Goal: Information Seeking & Learning: Check status

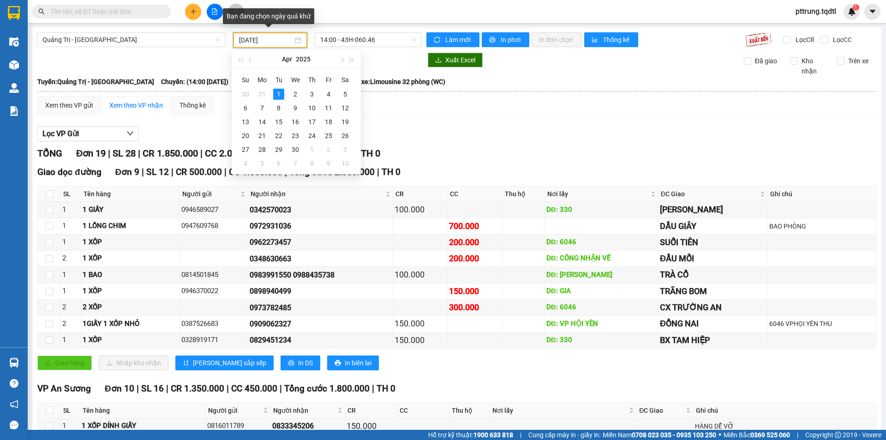
click at [254, 42] on input "[DATE]" at bounding box center [266, 40] width 54 height 10
click at [358, 221] on div "0972931036" at bounding box center [321, 226] width 142 height 12
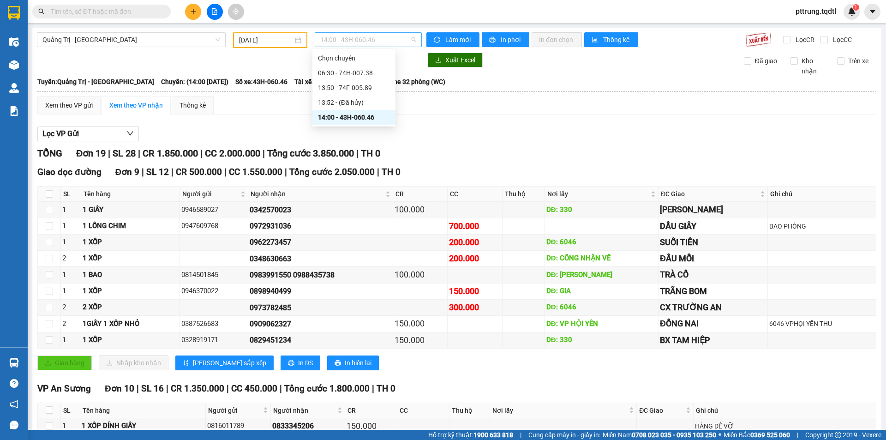
click at [345, 41] on span "14:00 - 43H-060.46" at bounding box center [368, 40] width 96 height 14
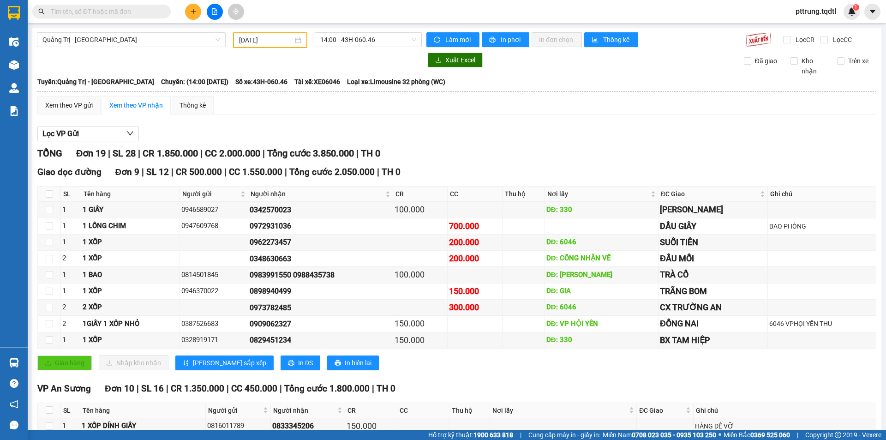
click at [267, 42] on input "[DATE]" at bounding box center [266, 40] width 54 height 10
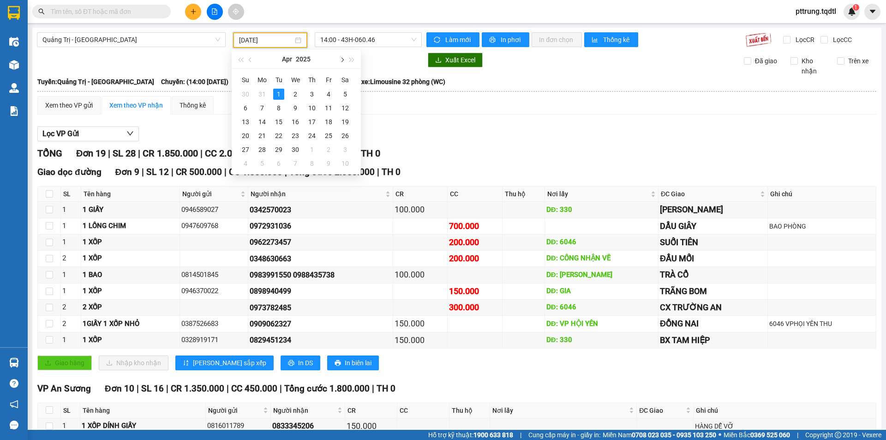
click at [342, 63] on button "button" at bounding box center [341, 59] width 10 height 18
click at [343, 61] on button "button" at bounding box center [341, 59] width 10 height 18
click at [341, 61] on span "button" at bounding box center [341, 60] width 5 height 5
click at [278, 122] on div "12" at bounding box center [278, 121] width 11 height 11
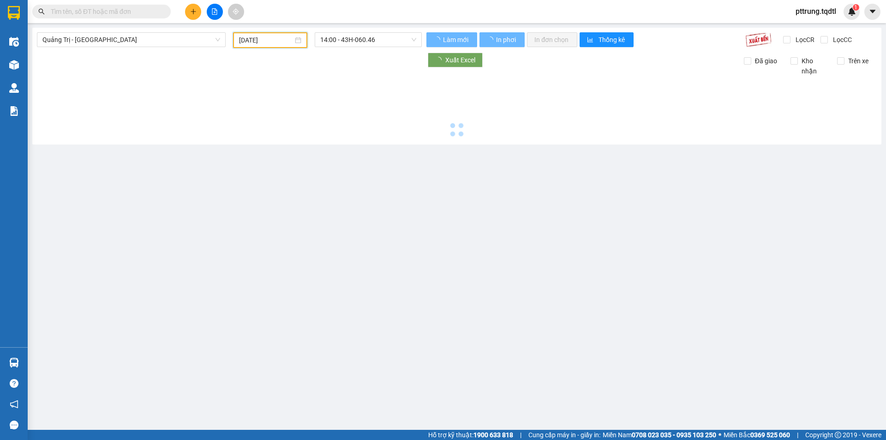
type input "[DATE]"
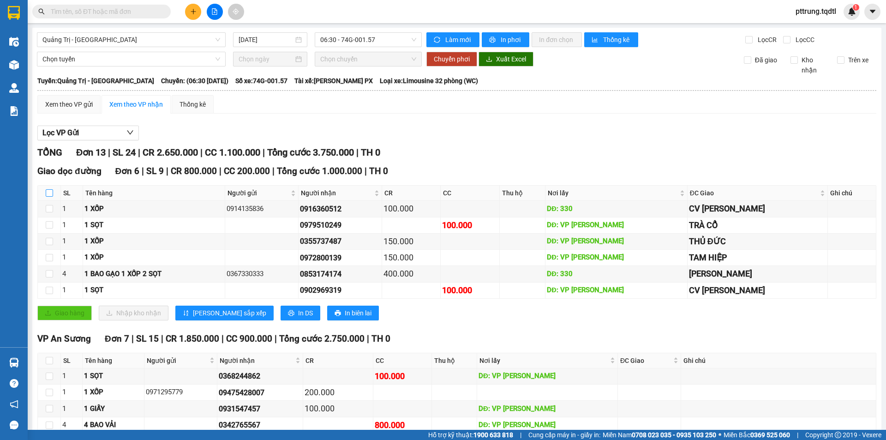
click at [48, 195] on input "checkbox" at bounding box center [49, 192] width 7 height 7
checkbox input "true"
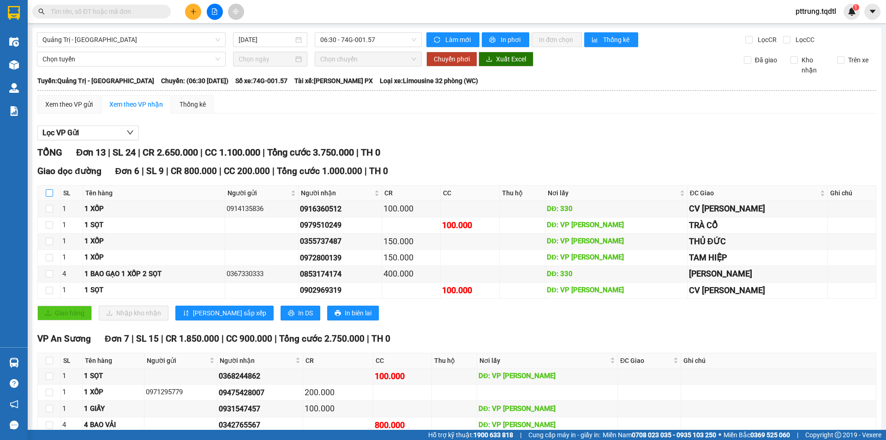
checkbox input "true"
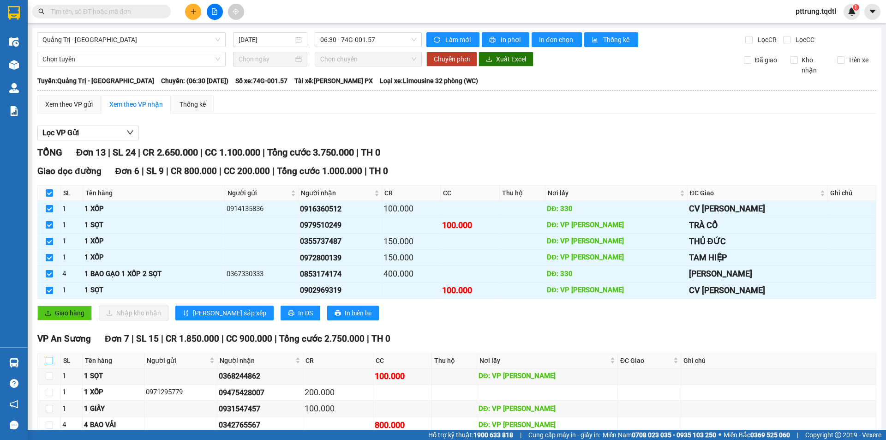
click at [49, 360] on input "checkbox" at bounding box center [49, 360] width 7 height 7
checkbox input "true"
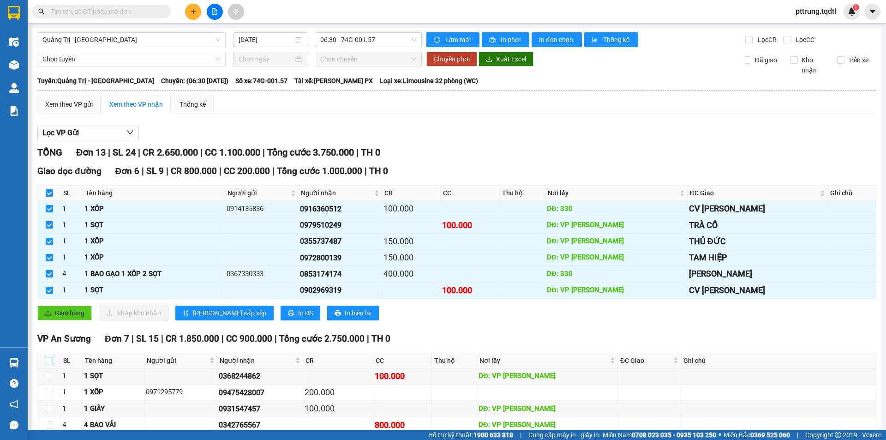
checkbox input "true"
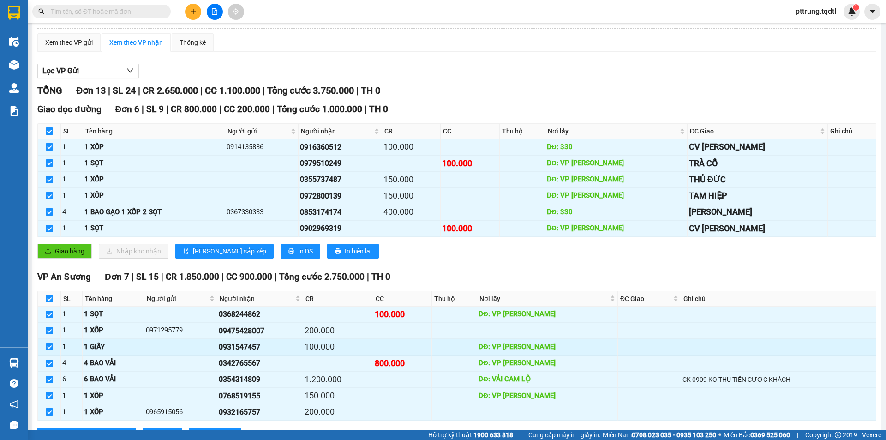
scroll to position [23, 0]
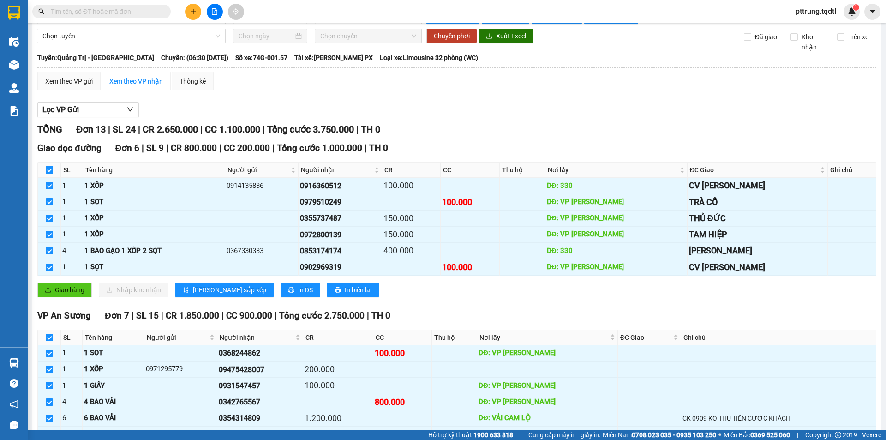
click at [51, 173] on input "checkbox" at bounding box center [49, 169] width 7 height 7
checkbox input "false"
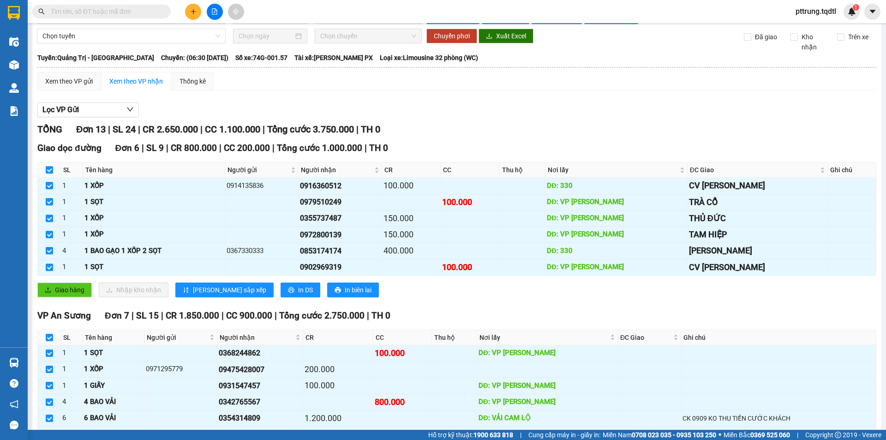
checkbox input "false"
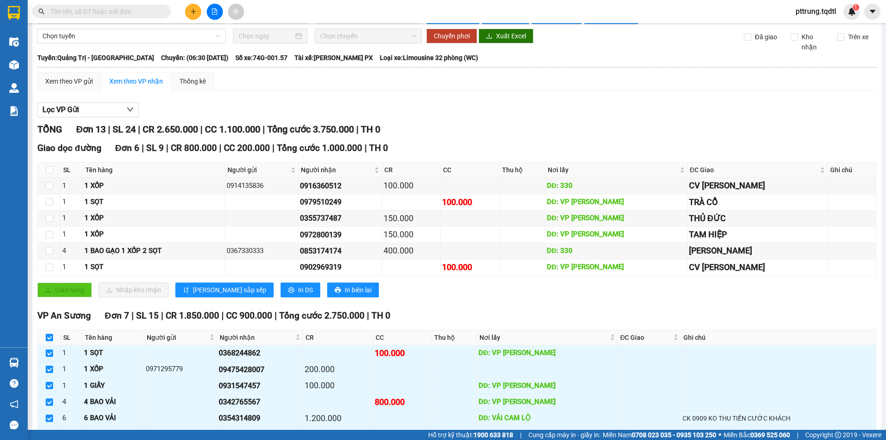
click at [49, 341] on input "checkbox" at bounding box center [49, 337] width 7 height 7
checkbox input "false"
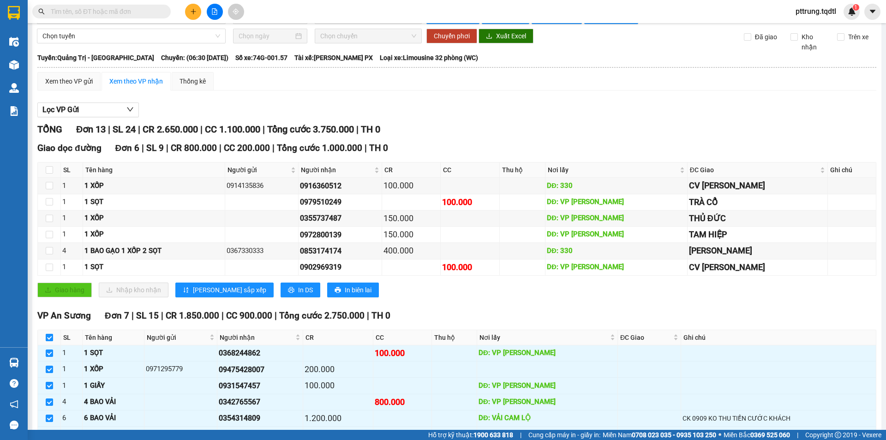
checkbox input "false"
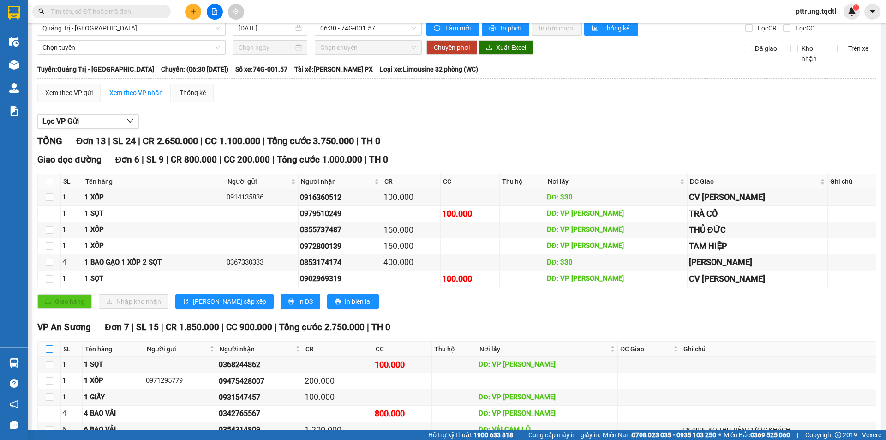
scroll to position [0, 0]
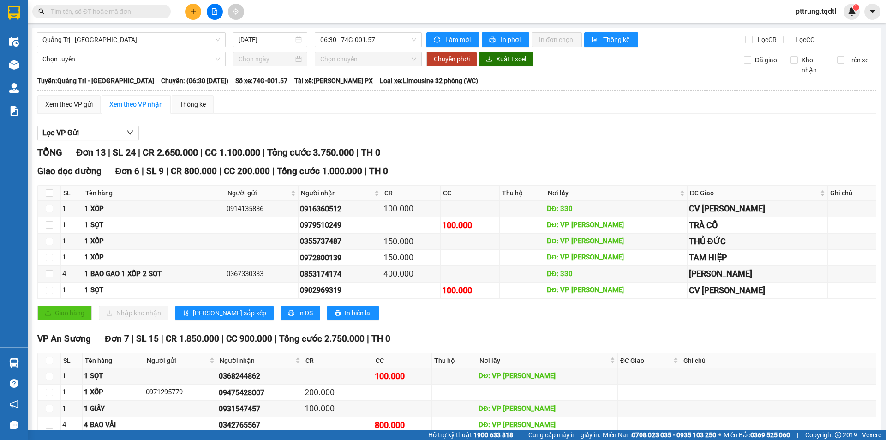
click at [372, 47] on div "Quảng Trị - [GEOGRAPHIC_DATA] [DATE] 06:30 - 74G-001.57 Làm mới In phơi In đơn …" at bounding box center [456, 276] width 849 height 497
click at [371, 40] on span "06:30 - 74G-001.57" at bounding box center [368, 40] width 96 height 14
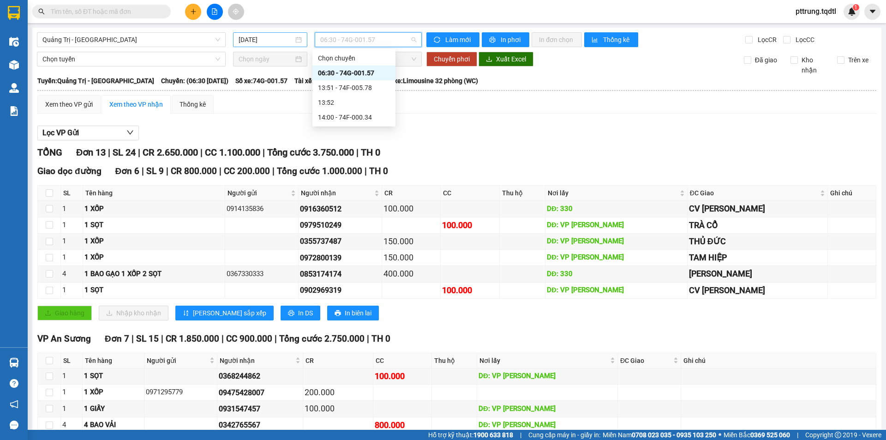
click at [277, 47] on div "[DATE]" at bounding box center [270, 39] width 74 height 15
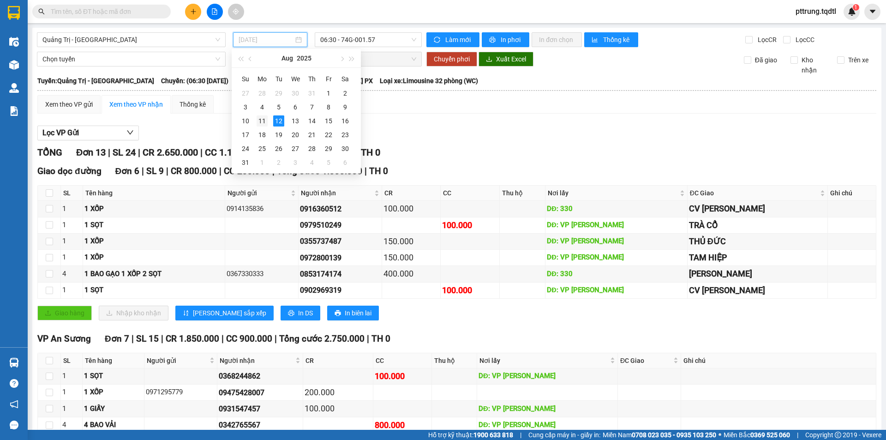
click at [262, 123] on div "11" at bounding box center [262, 120] width 11 height 11
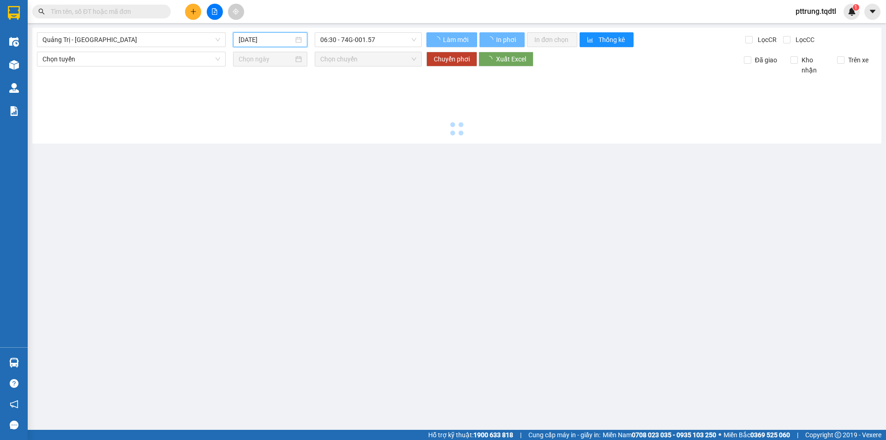
type input "[DATE]"
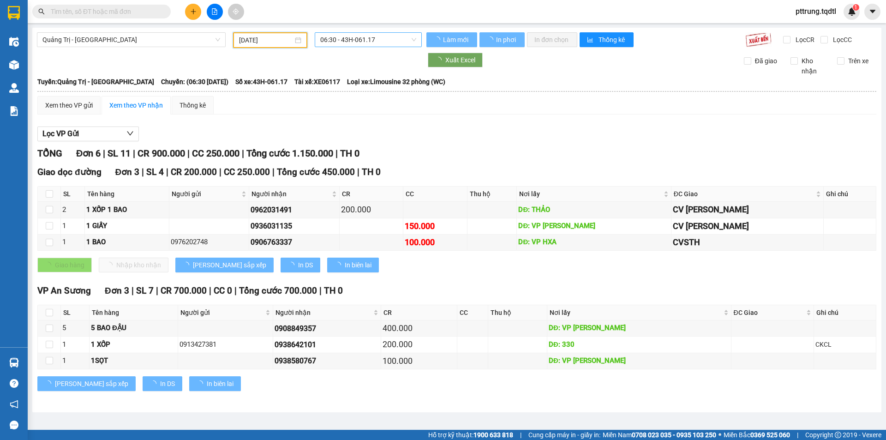
click at [371, 41] on span "06:30 - 43H-061.17" at bounding box center [368, 40] width 96 height 14
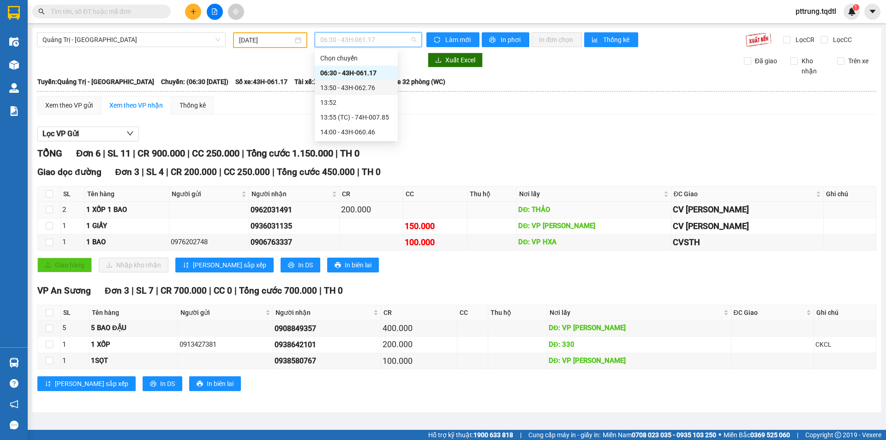
click at [576, 209] on div "DĐ: THẢO" at bounding box center [593, 209] width 151 height 11
click at [362, 36] on span "06:30 - 43H-061.17" at bounding box center [368, 40] width 96 height 14
click at [376, 93] on div "13:50 - 43H-062.76" at bounding box center [356, 87] width 83 height 15
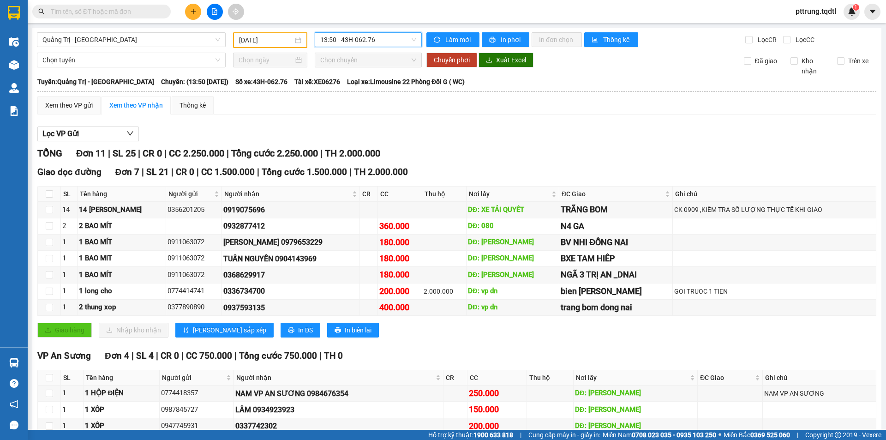
click at [347, 48] on div "[GEOGRAPHIC_DATA] - [GEOGRAPHIC_DATA] [DATE] 13:50 13:50 - 43H-062.76 Làm mới I…" at bounding box center [456, 261] width 849 height 466
click at [347, 45] on span "13:50 - 43H-062.76" at bounding box center [368, 40] width 96 height 14
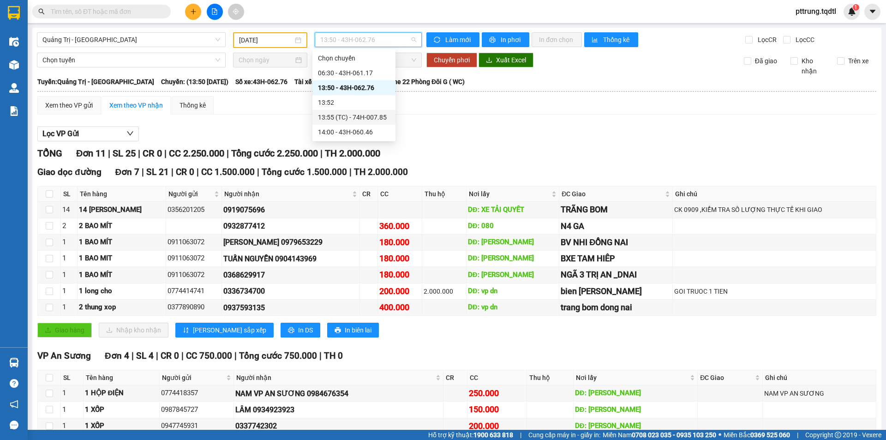
click at [352, 117] on div "13:55 (TC) - 74H-007.85" at bounding box center [354, 117] width 72 height 10
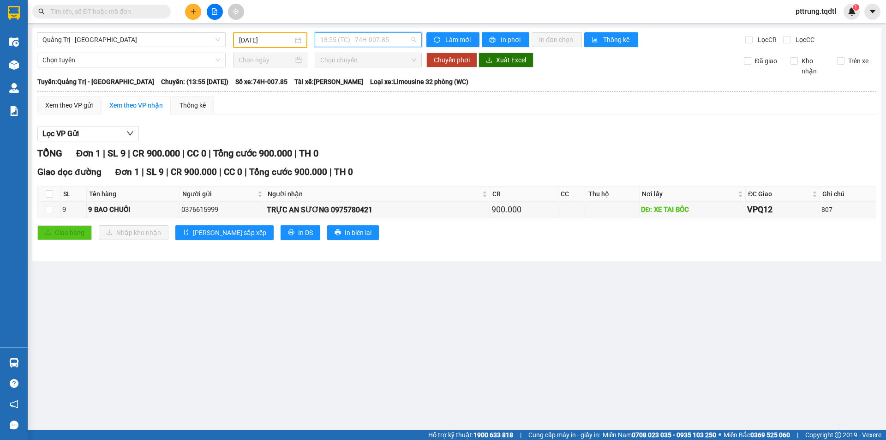
click at [365, 44] on span "13:55 (TC) - 74H-007.85" at bounding box center [368, 40] width 96 height 14
click at [361, 135] on div "14:00 - 43H-060.46" at bounding box center [356, 132] width 72 height 10
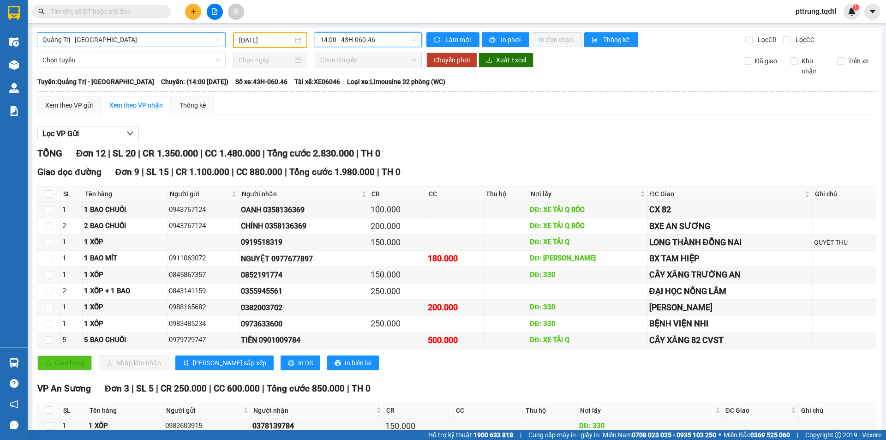
click at [178, 41] on span "Quảng Trị - [GEOGRAPHIC_DATA]" at bounding box center [131, 40] width 178 height 14
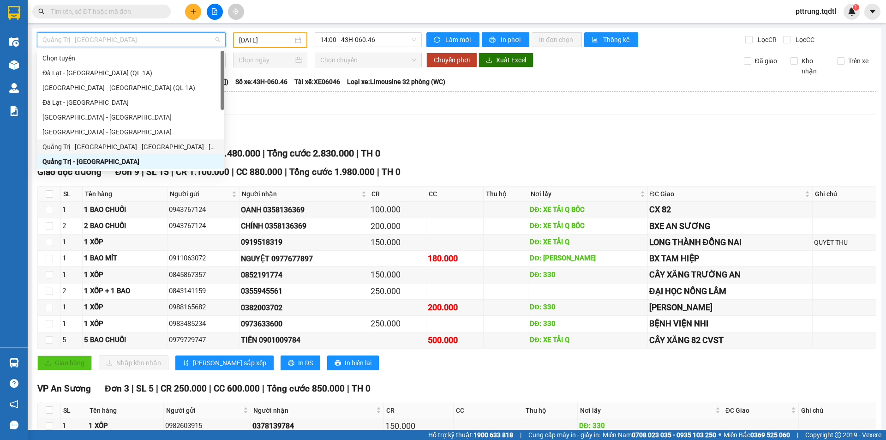
click at [117, 151] on div "Quảng Trị - [GEOGRAPHIC_DATA] - [GEOGRAPHIC_DATA] - [GEOGRAPHIC_DATA]" at bounding box center [130, 147] width 176 height 10
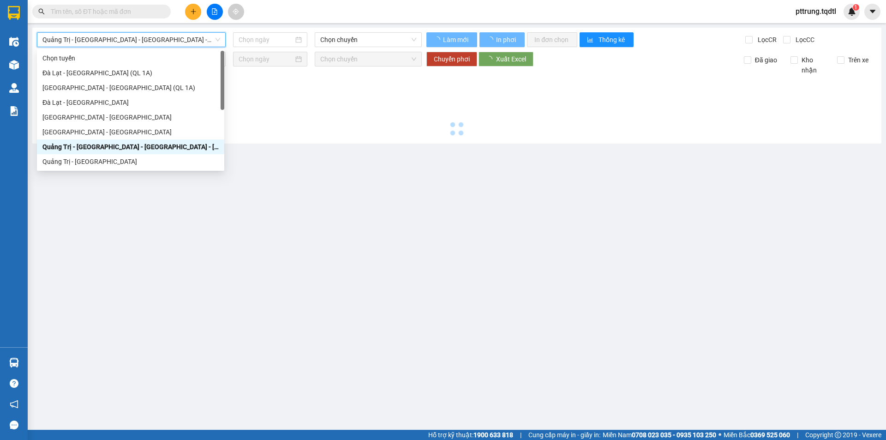
type input "[DATE]"
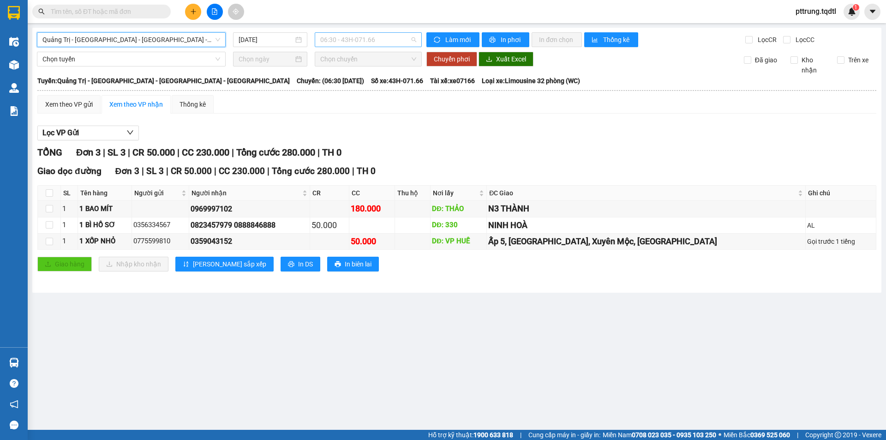
click at [366, 47] on div "06:30 - 43H-071.66" at bounding box center [368, 39] width 107 height 15
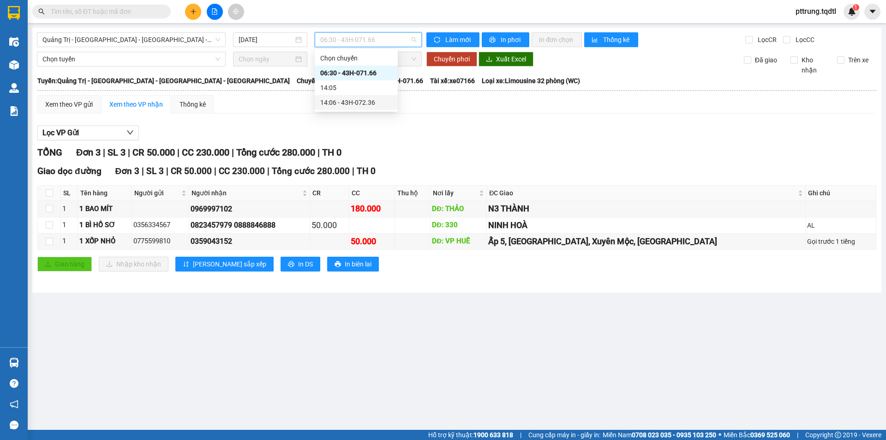
click at [367, 102] on div "14:06 - 43H-072.36" at bounding box center [356, 102] width 72 height 10
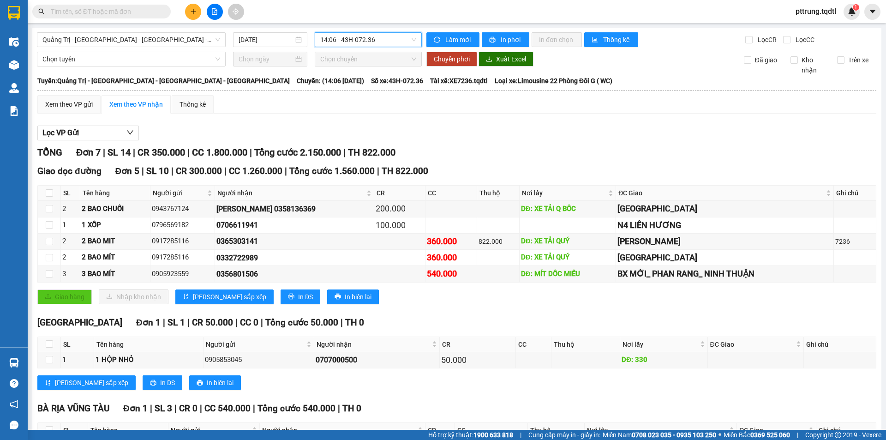
click at [153, 47] on div "[GEOGRAPHIC_DATA] - [GEOGRAPHIC_DATA] - [GEOGRAPHIC_DATA] - [GEOGRAPHIC_DATA] […" at bounding box center [456, 262] width 849 height 469
click at [153, 45] on span "Quảng Trị - [GEOGRAPHIC_DATA] - [GEOGRAPHIC_DATA] - [GEOGRAPHIC_DATA]" at bounding box center [131, 40] width 178 height 14
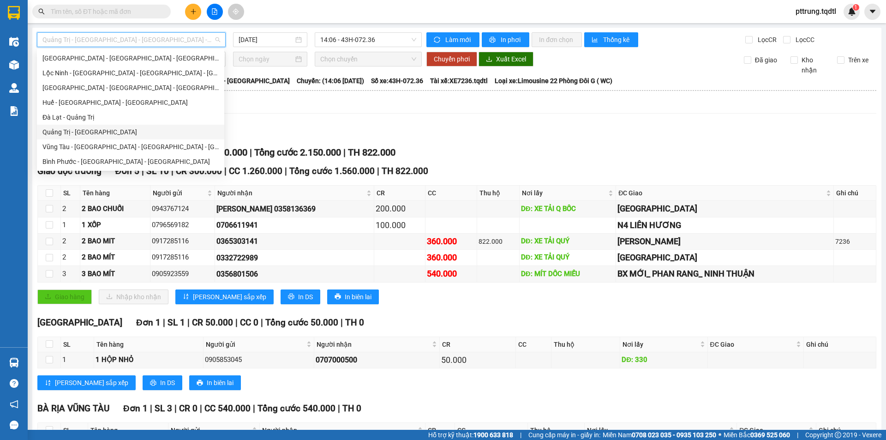
scroll to position [85, 0]
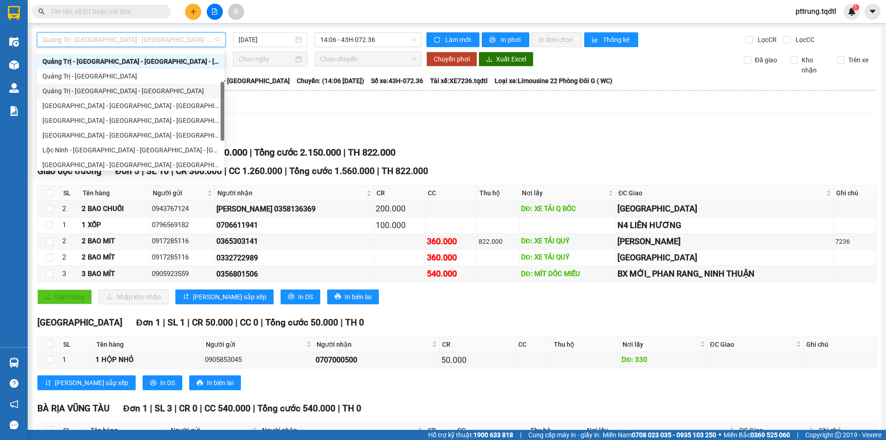
click at [155, 93] on div "Quảng Trị - [GEOGRAPHIC_DATA] - [GEOGRAPHIC_DATA]" at bounding box center [130, 91] width 176 height 10
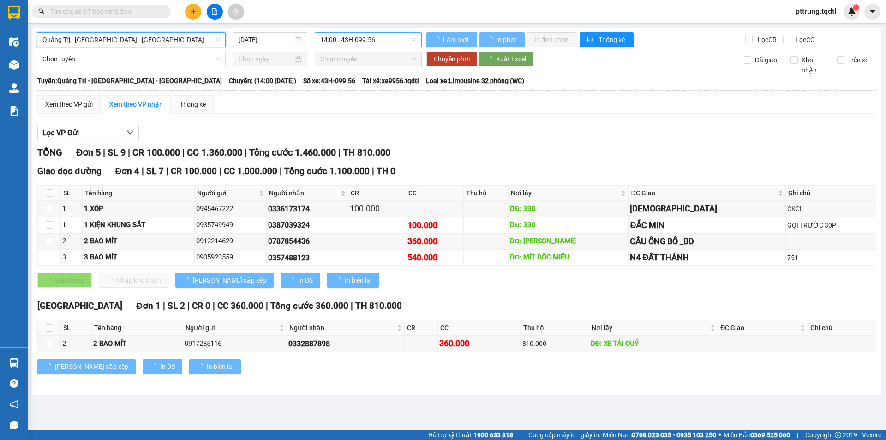
click at [347, 36] on span "14:00 - 43H-099.56" at bounding box center [368, 40] width 96 height 14
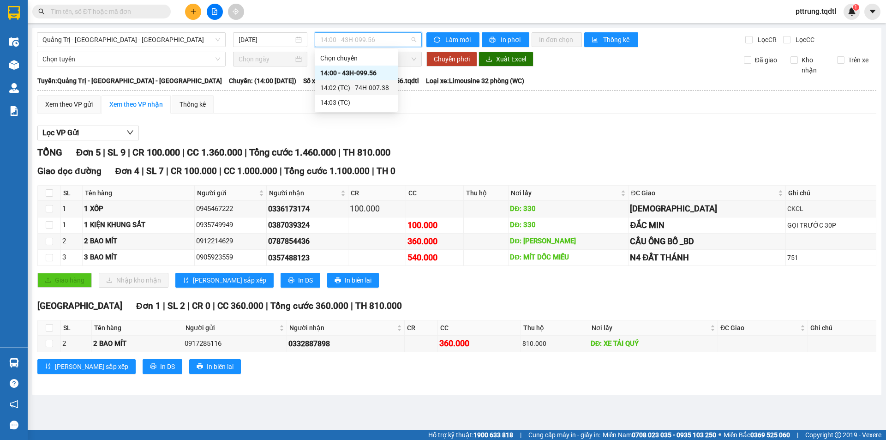
click at [370, 81] on div "14:02 (TC) - 74H-007.38" at bounding box center [356, 87] width 83 height 15
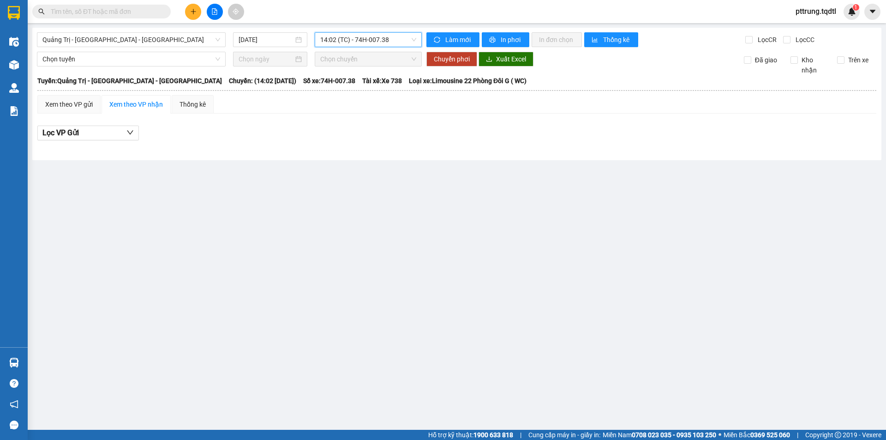
click at [367, 50] on div "[GEOGRAPHIC_DATA] - [GEOGRAPHIC_DATA] - [GEOGRAPHIC_DATA] [DATE] 14:02 14:02 (T…" at bounding box center [456, 94] width 849 height 132
click at [369, 48] on div "[GEOGRAPHIC_DATA] - [GEOGRAPHIC_DATA] - [GEOGRAPHIC_DATA] [DATE] 14:02 (TC) - 7…" at bounding box center [456, 94] width 849 height 132
click at [366, 41] on span "14:02 (TC) - 74H-007.38" at bounding box center [368, 40] width 96 height 14
click at [248, 44] on input "[DATE]" at bounding box center [266, 40] width 55 height 10
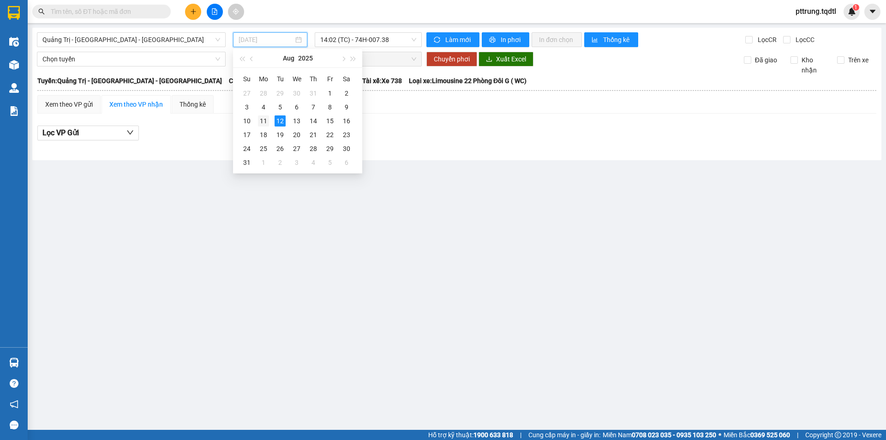
click at [264, 120] on div "11" at bounding box center [263, 120] width 11 height 11
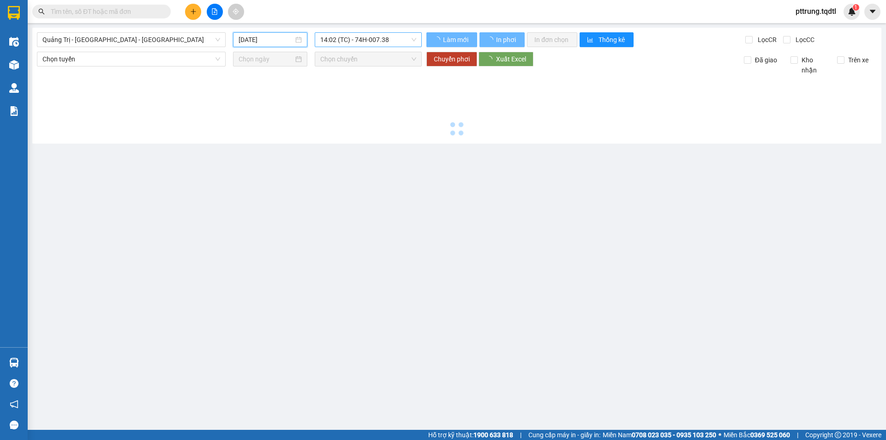
type input "[DATE]"
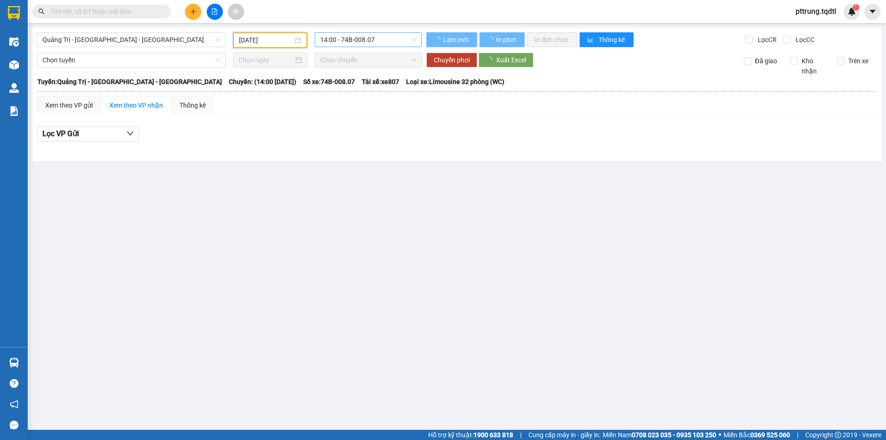
click at [363, 38] on span "14:00 - 74B-008.07" at bounding box center [368, 40] width 96 height 14
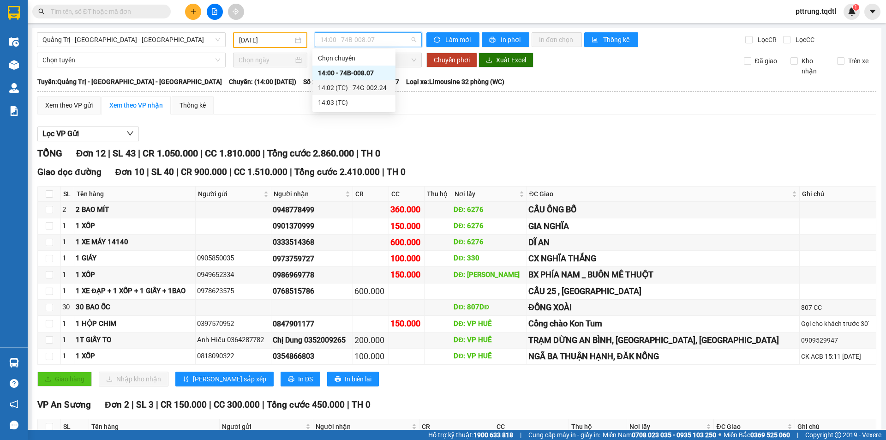
click at [362, 85] on div "14:02 (TC) - 74G-002.24" at bounding box center [354, 88] width 72 height 10
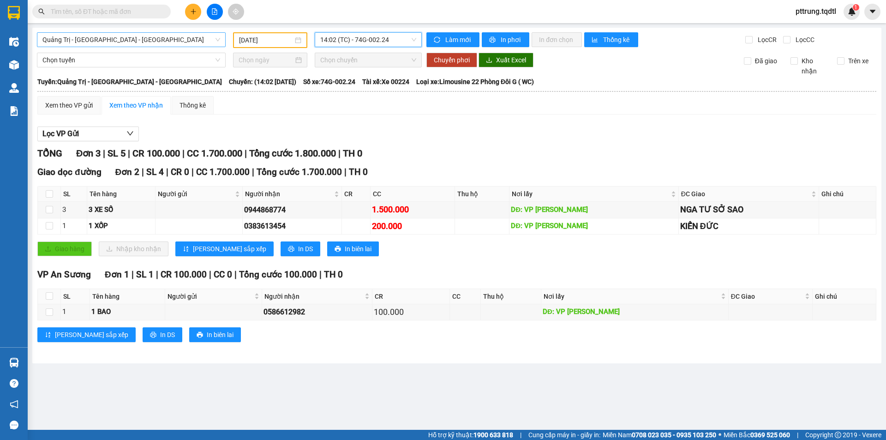
click at [195, 39] on span "Quảng Trị - [GEOGRAPHIC_DATA] - [GEOGRAPHIC_DATA]" at bounding box center [131, 40] width 178 height 14
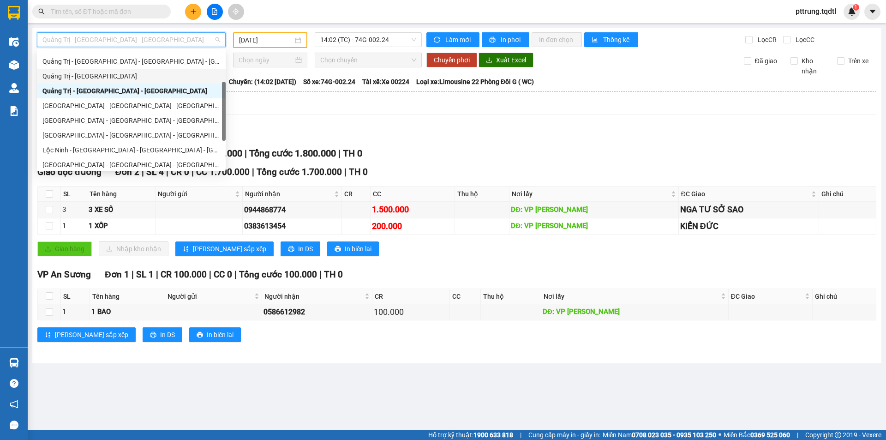
click at [158, 75] on div "Quảng Trị - [GEOGRAPHIC_DATA]" at bounding box center [131, 76] width 178 height 10
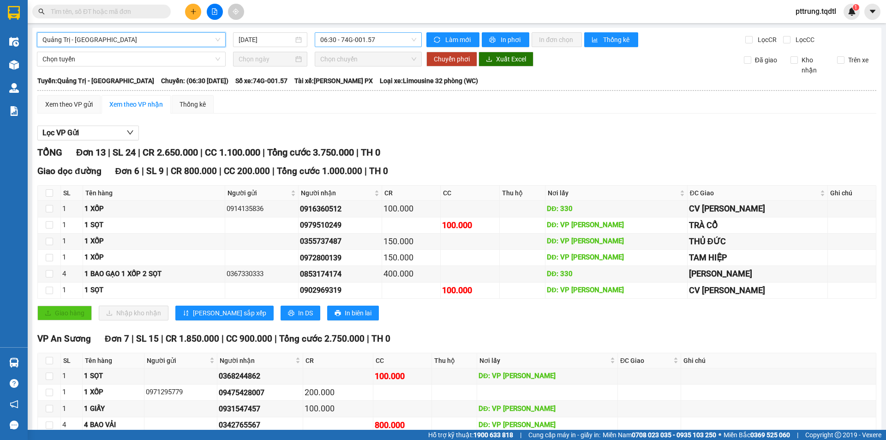
click at [364, 45] on span "06:30 - 74G-001.57" at bounding box center [368, 40] width 96 height 14
click at [174, 40] on span "Quảng Trị - [GEOGRAPHIC_DATA]" at bounding box center [131, 40] width 178 height 14
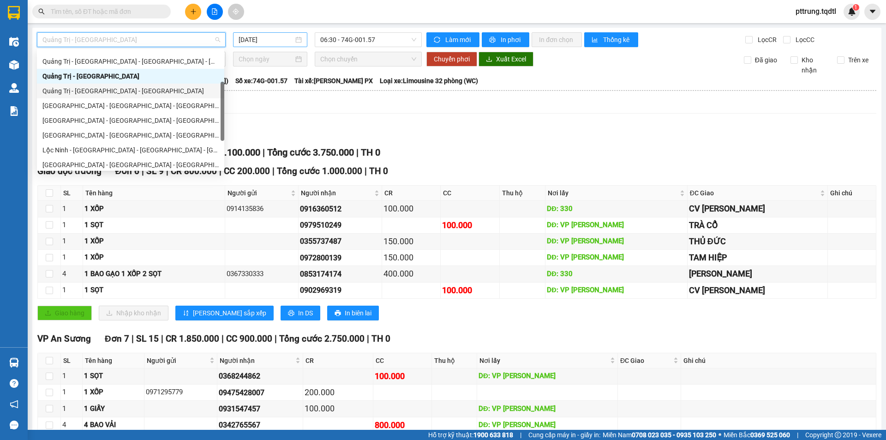
click at [277, 41] on input "[DATE]" at bounding box center [266, 40] width 55 height 10
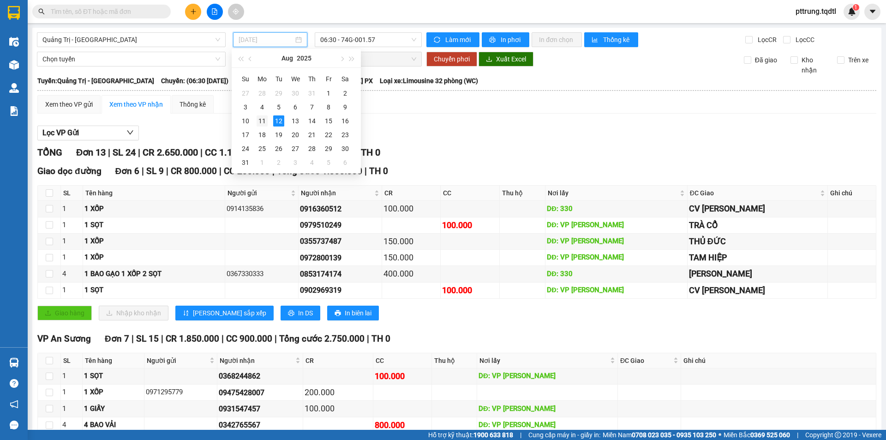
click at [265, 122] on div "11" at bounding box center [262, 120] width 11 height 11
type input "[DATE]"
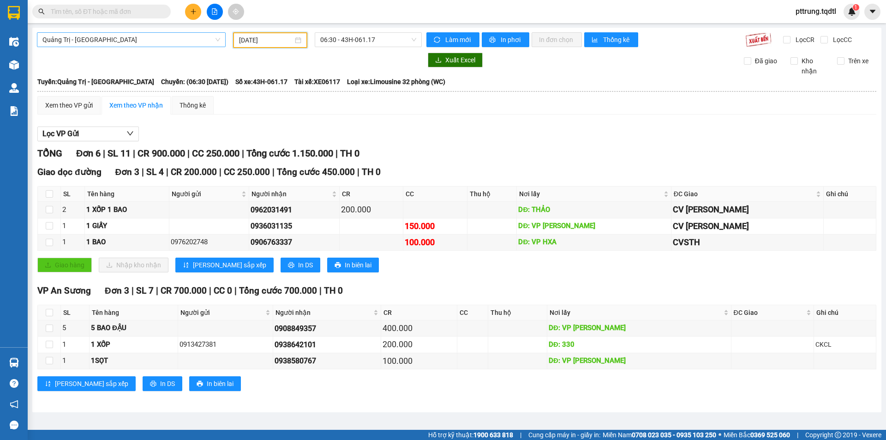
click at [160, 42] on span "Quảng Trị - [GEOGRAPHIC_DATA]" at bounding box center [131, 40] width 178 height 14
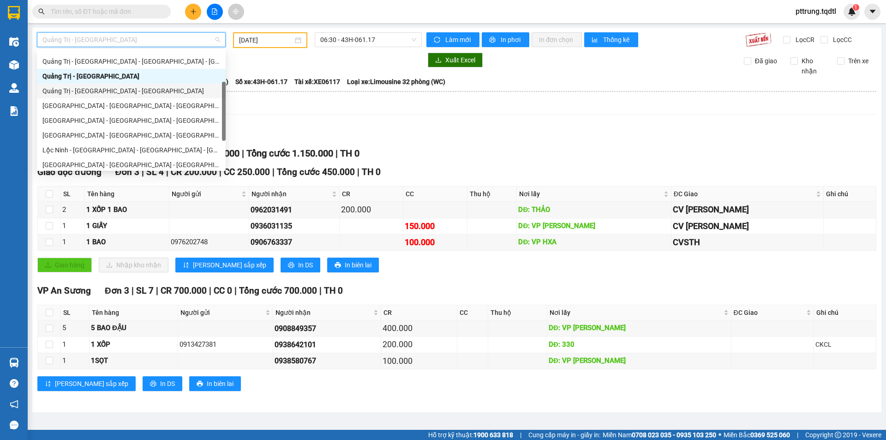
click at [127, 96] on div "Quảng Trị - [GEOGRAPHIC_DATA] - [GEOGRAPHIC_DATA]" at bounding box center [131, 91] width 189 height 15
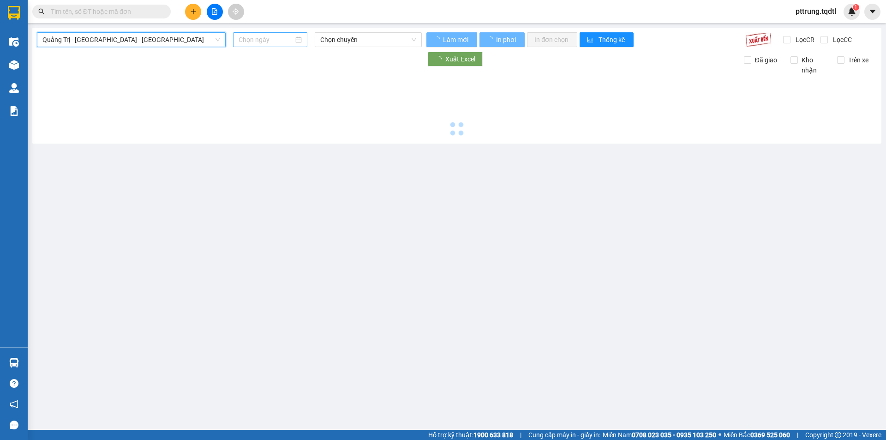
type input "[DATE]"
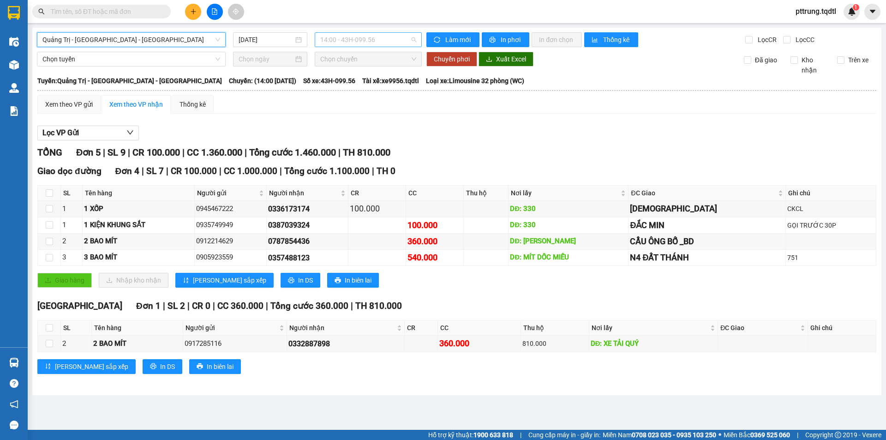
click at [352, 39] on span "14:00 - 43H-099.56" at bounding box center [368, 40] width 96 height 14
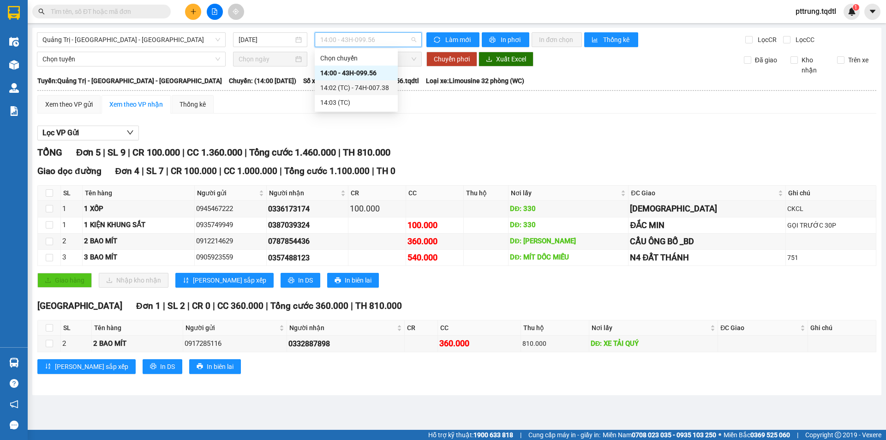
click at [367, 89] on div "14:02 (TC) - 74H-007.38" at bounding box center [356, 88] width 72 height 10
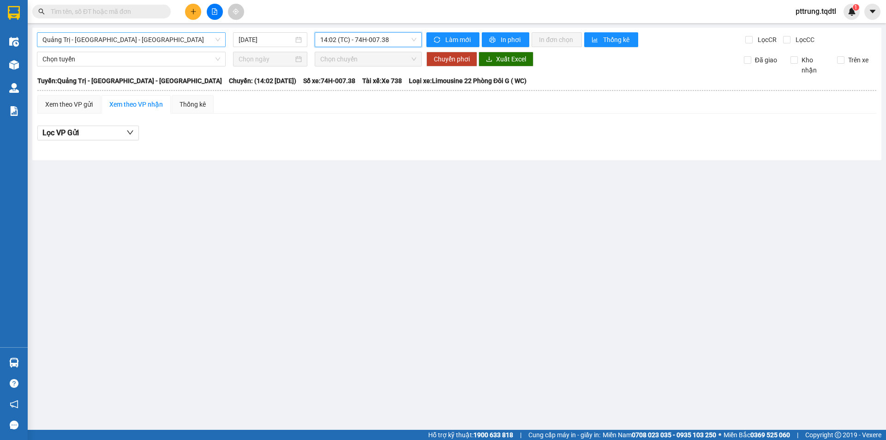
click at [156, 36] on span "Quảng Trị - [GEOGRAPHIC_DATA] - [GEOGRAPHIC_DATA]" at bounding box center [131, 40] width 178 height 14
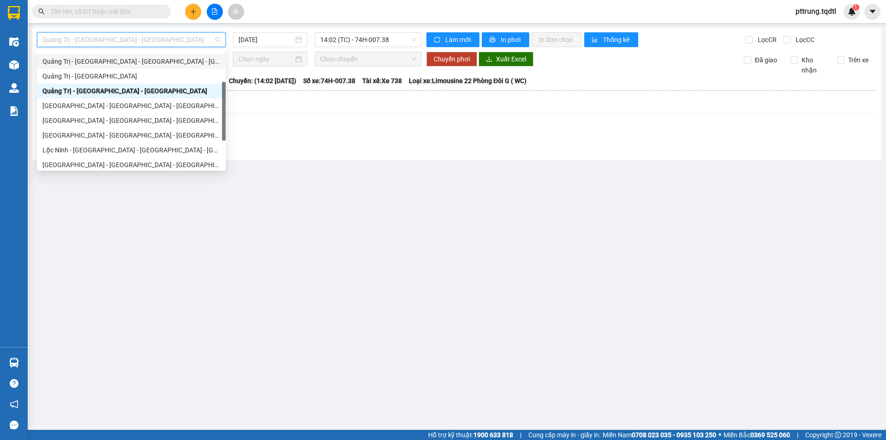
click at [155, 58] on div "Quảng Trị - [GEOGRAPHIC_DATA] - [GEOGRAPHIC_DATA] - [GEOGRAPHIC_DATA]" at bounding box center [131, 61] width 178 height 10
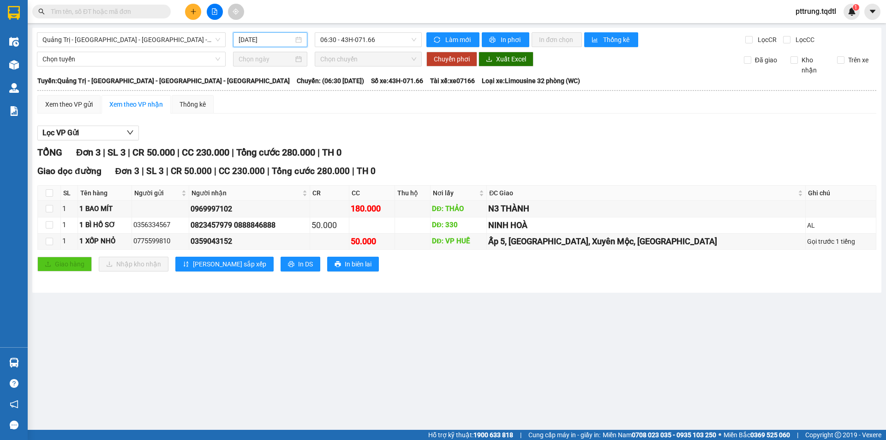
click at [273, 39] on input "[DATE]" at bounding box center [266, 40] width 55 height 10
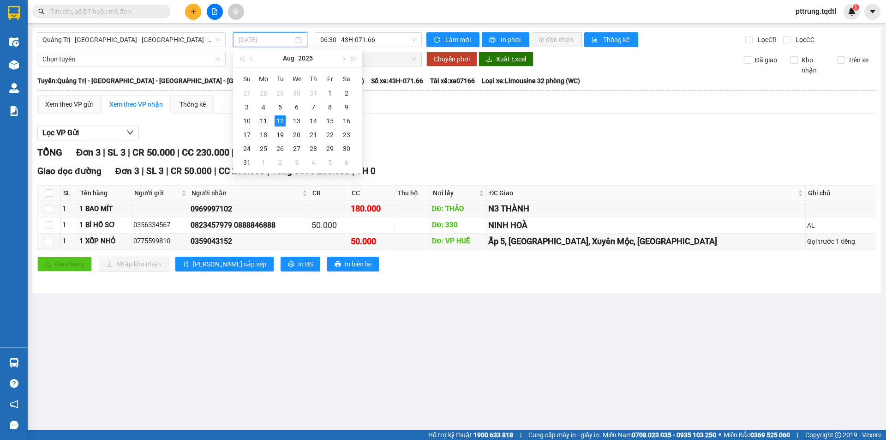
click at [259, 120] on div "11" at bounding box center [263, 120] width 11 height 11
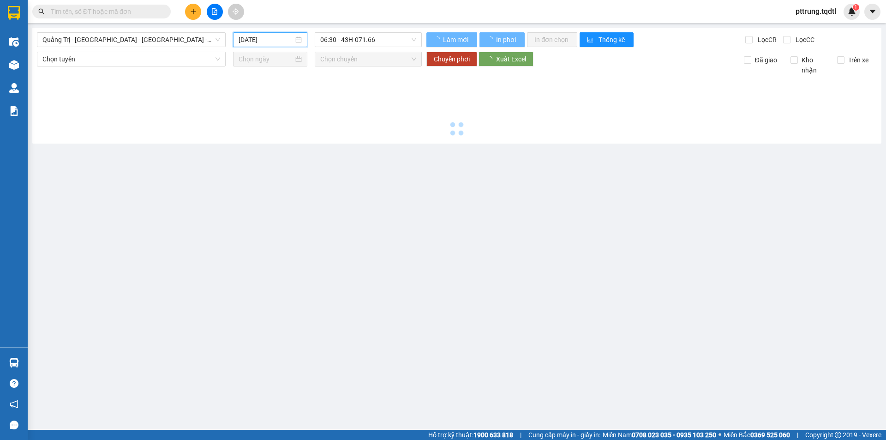
type input "[DATE]"
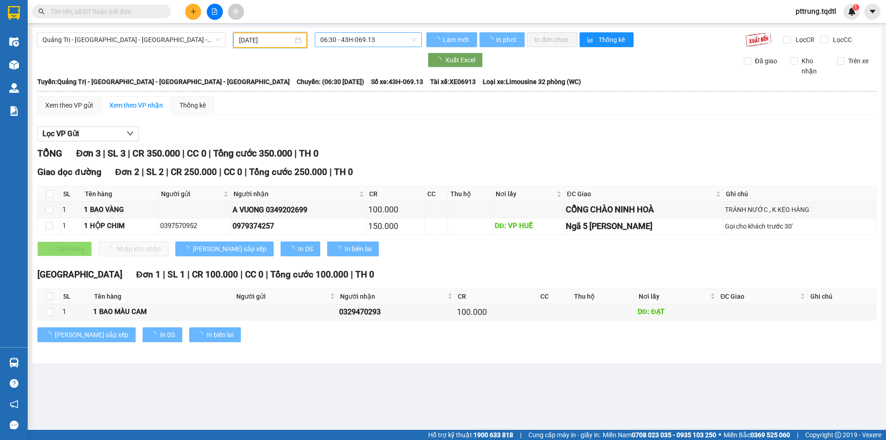
click at [344, 41] on span "06:30 - 43H-069.13" at bounding box center [368, 40] width 96 height 14
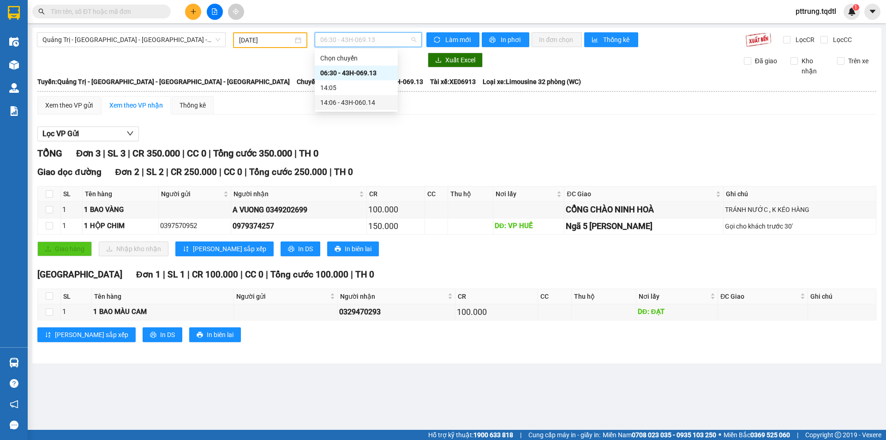
click at [359, 109] on div "14:06 - 43H-060.14" at bounding box center [356, 102] width 83 height 15
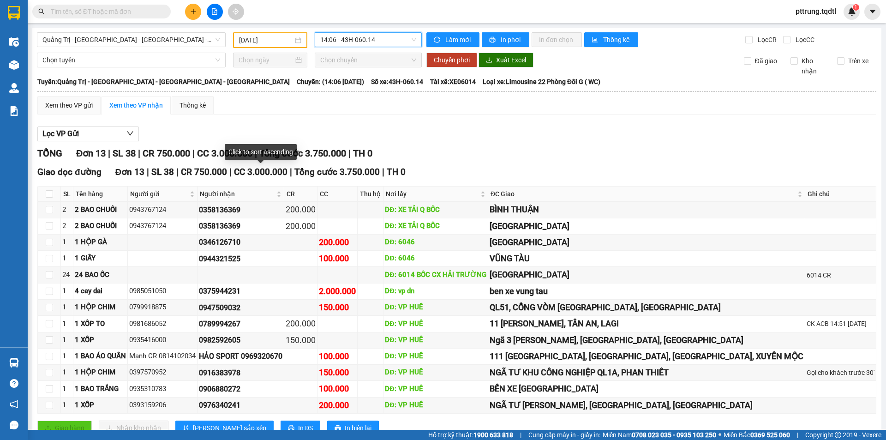
click at [213, 17] on button at bounding box center [215, 12] width 16 height 16
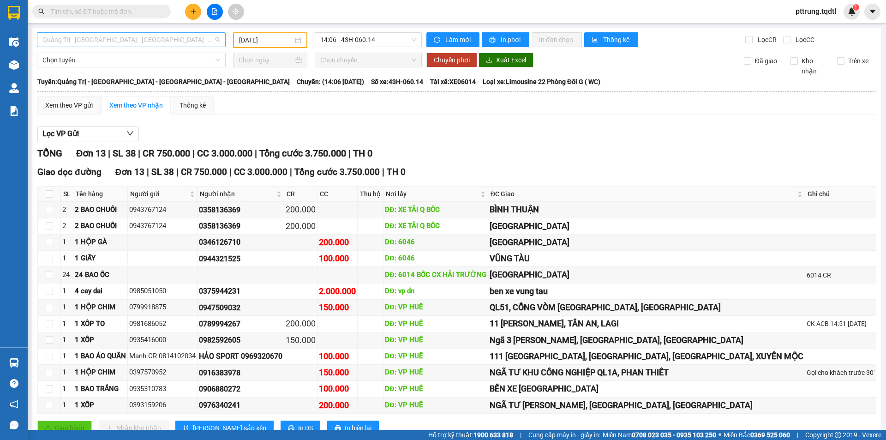
click at [156, 46] on span "Quảng Trị - [GEOGRAPHIC_DATA] - [GEOGRAPHIC_DATA] - [GEOGRAPHIC_DATA]" at bounding box center [131, 40] width 178 height 14
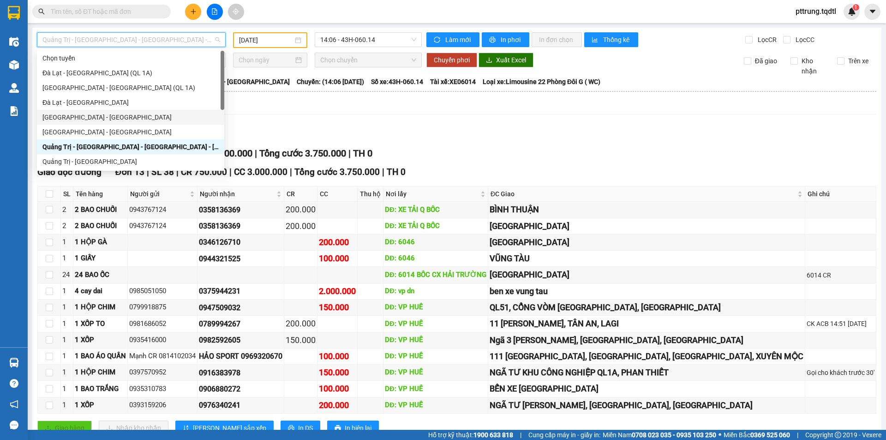
scroll to position [162, 0]
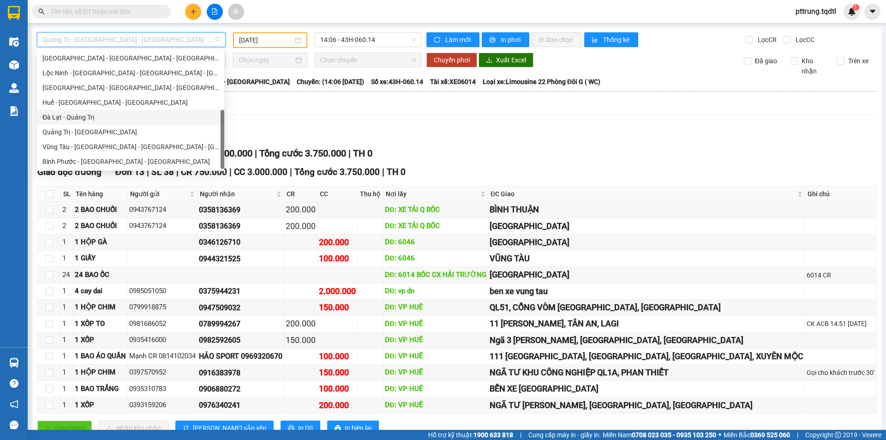
click at [127, 113] on div "Đà Lạt - Quảng Trị" at bounding box center [130, 117] width 176 height 10
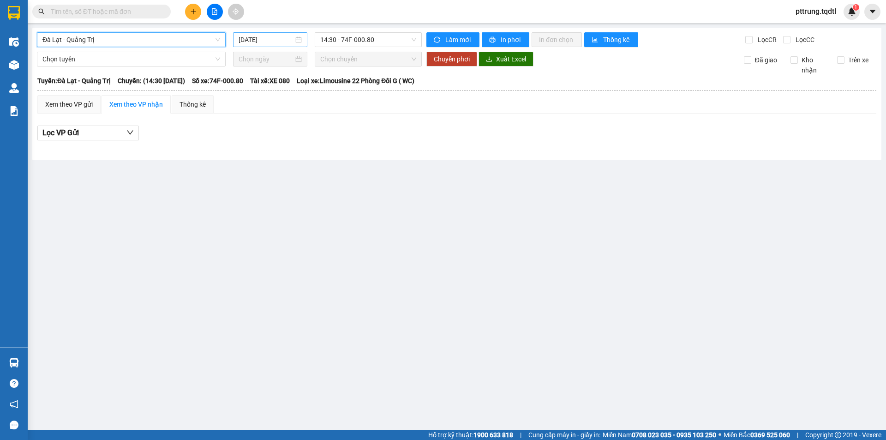
click at [275, 44] on input "[DATE]" at bounding box center [266, 40] width 55 height 10
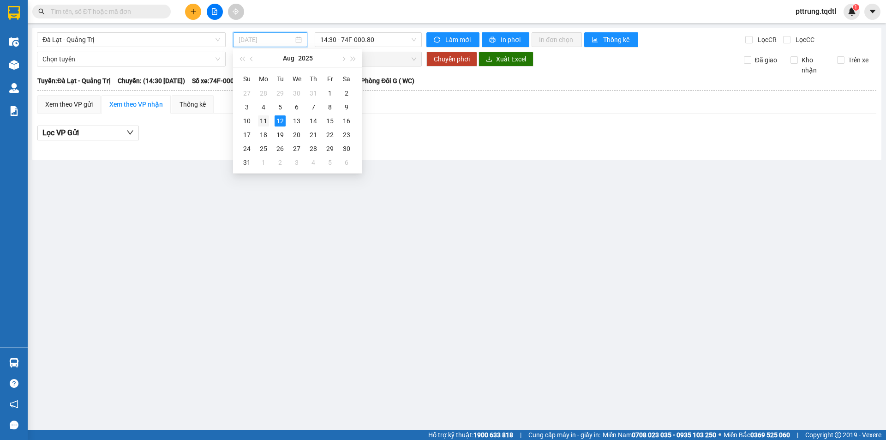
click at [268, 122] on div "11" at bounding box center [263, 120] width 11 height 11
type input "[DATE]"
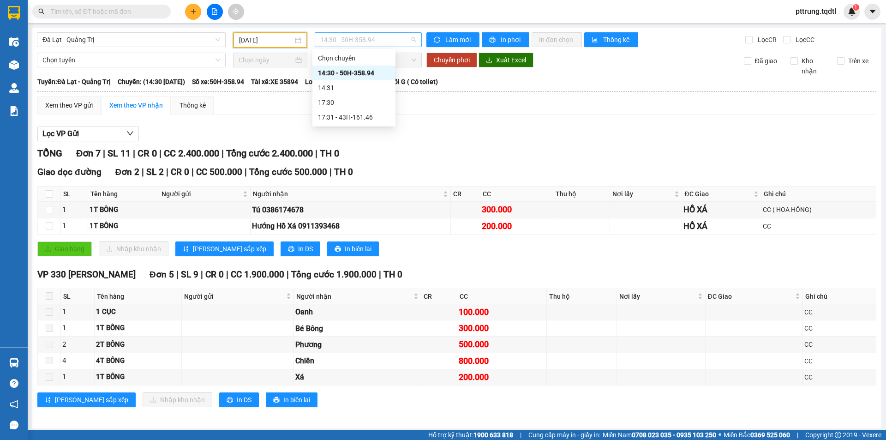
click at [360, 40] on span "14:30 - 50H-358.94" at bounding box center [368, 40] width 96 height 14
click at [364, 120] on div "17:31 - 43H-161.46" at bounding box center [354, 117] width 72 height 10
